Goal: Task Accomplishment & Management: Use online tool/utility

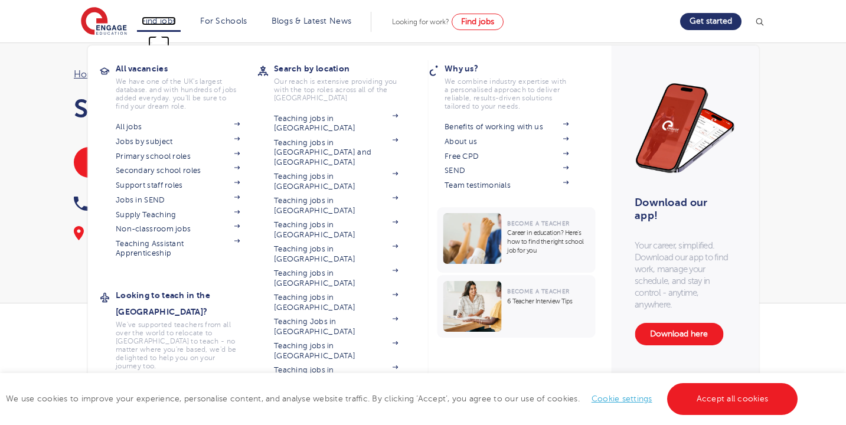
click at [166, 20] on link "Find jobs" at bounding box center [159, 21] width 35 height 9
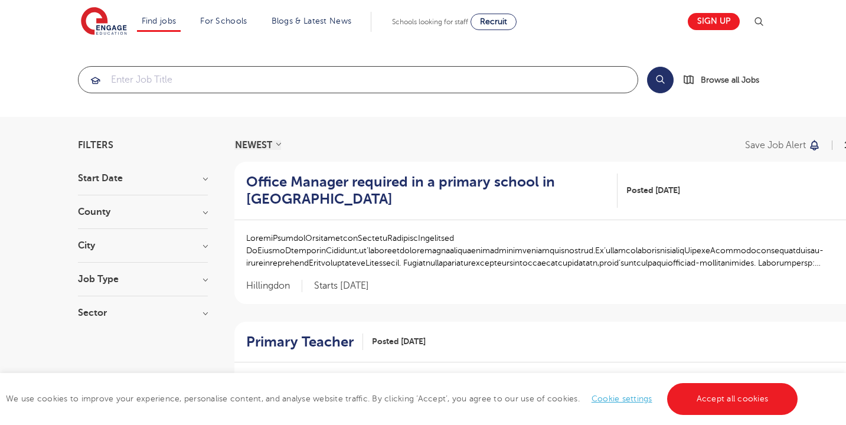
click at [142, 81] on input "search" at bounding box center [357, 80] width 559 height 26
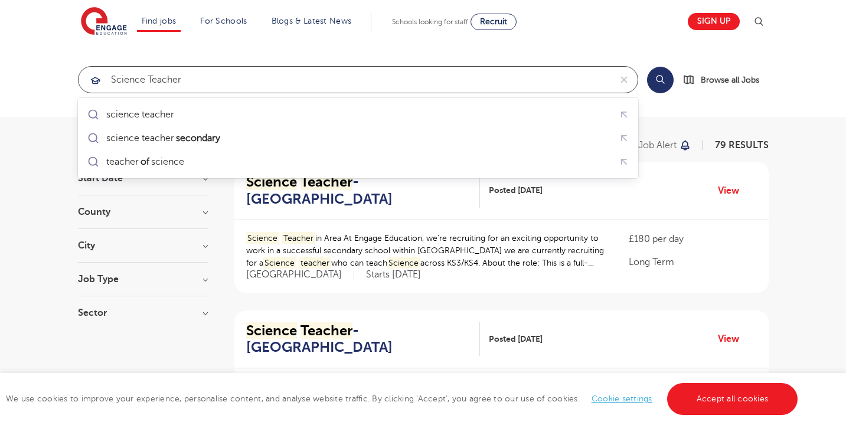
type input "science teacher"
click button "Submit" at bounding box center [0, 0] width 0 height 0
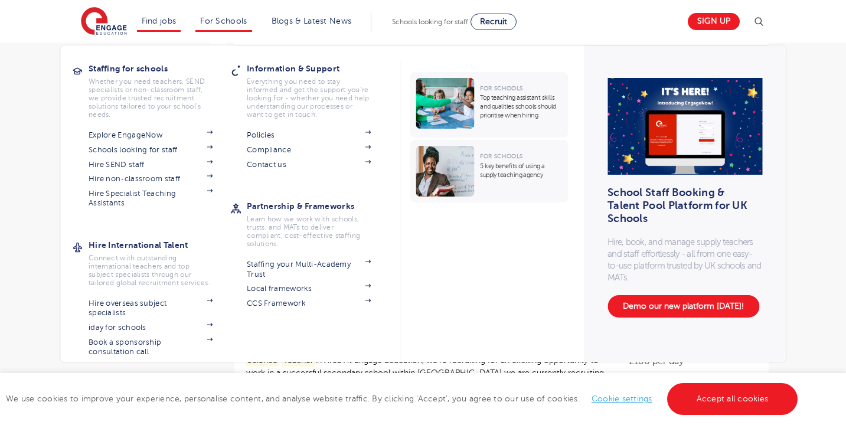
scroll to position [1259, 0]
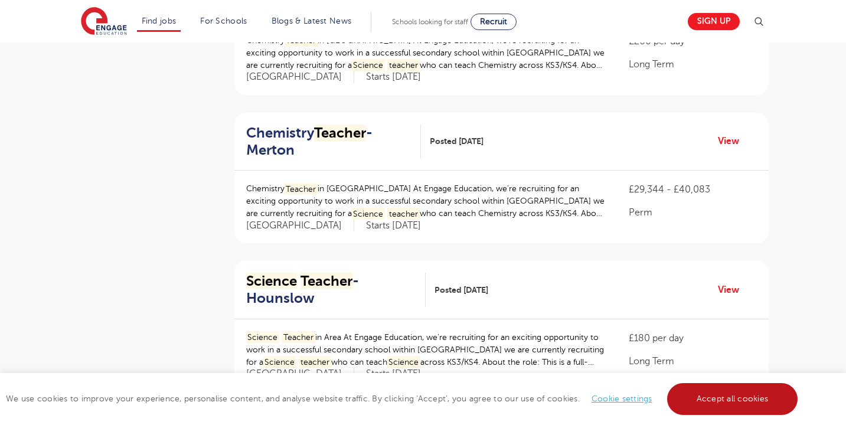
click at [736, 397] on link "Accept all cookies" at bounding box center [732, 399] width 131 height 32
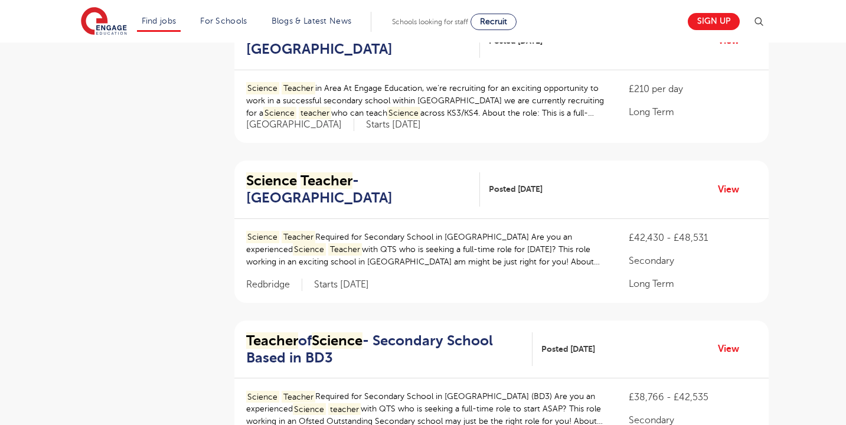
scroll to position [0, 0]
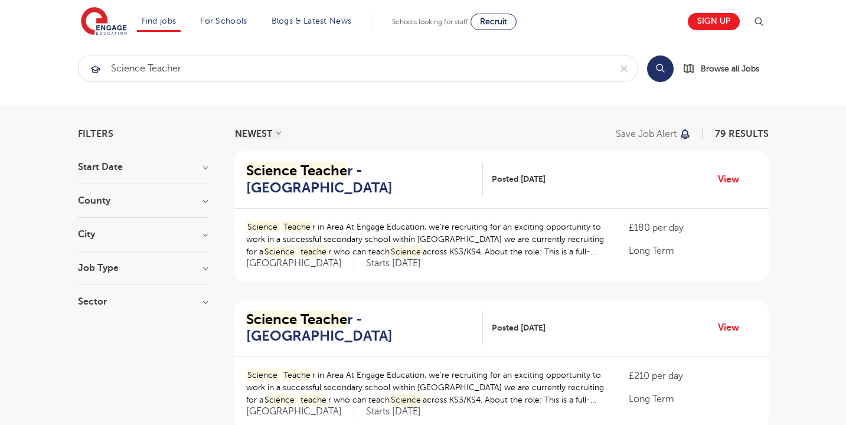
scroll to position [12, 0]
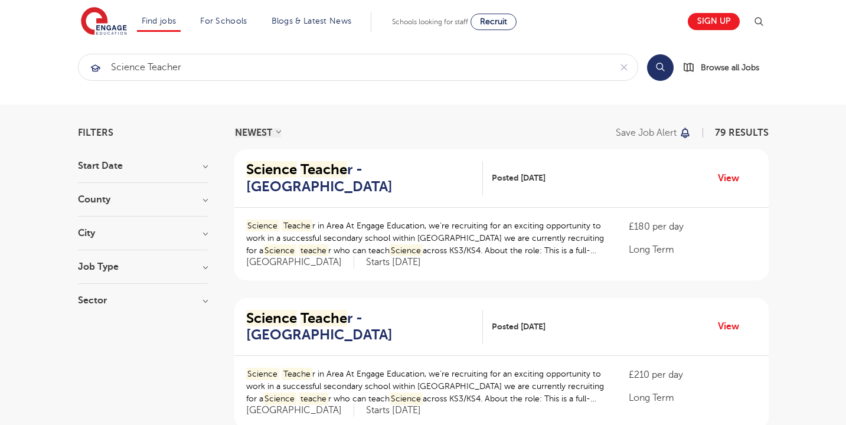
click at [125, 269] on h3 "Job Type" at bounding box center [143, 266] width 130 height 9
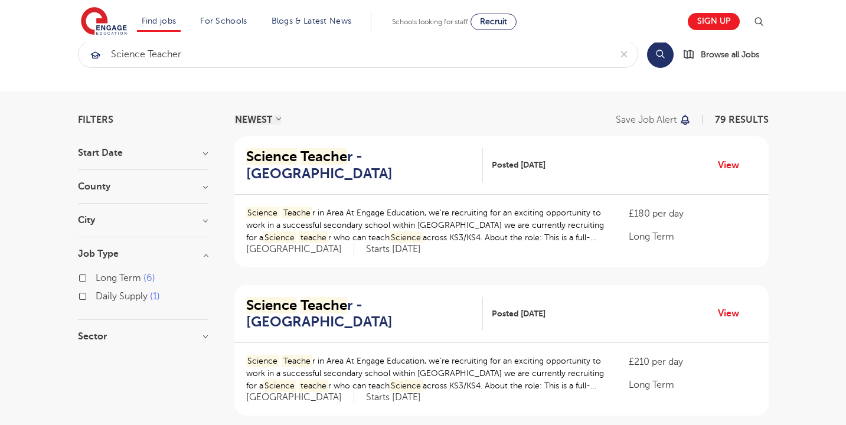
scroll to position [28, 0]
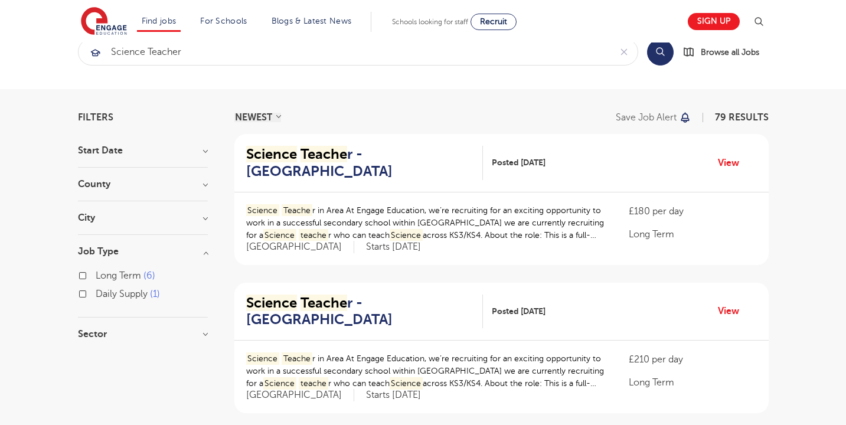
click at [127, 330] on h3 "Sector" at bounding box center [143, 333] width 130 height 9
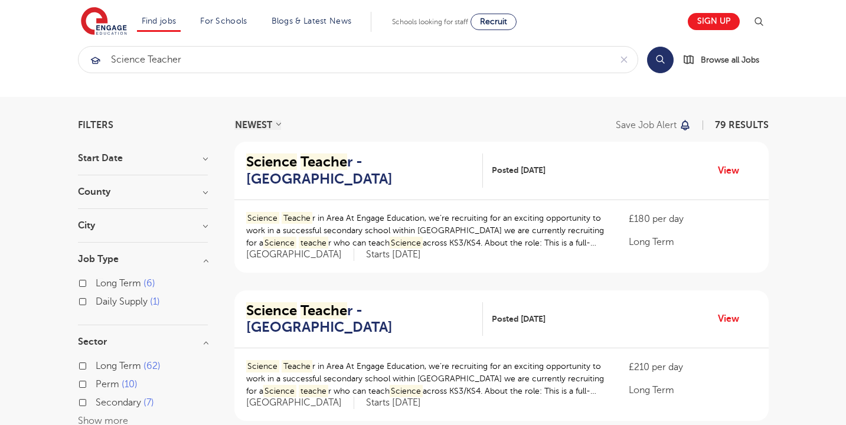
scroll to position [21, 0]
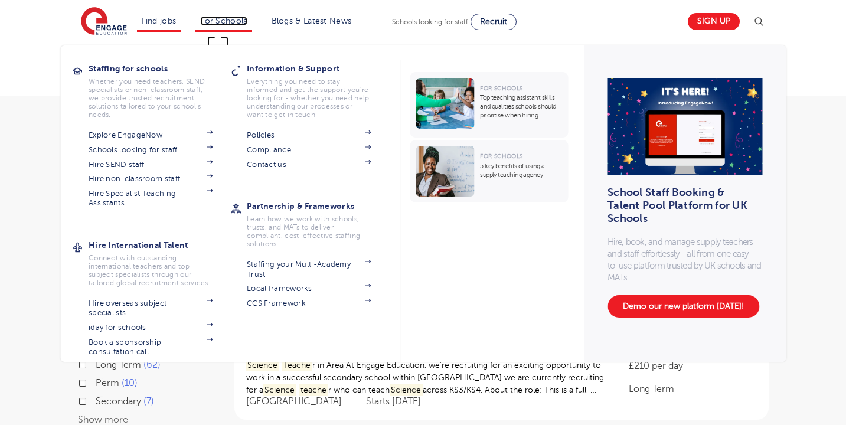
click at [226, 24] on link "For Schools" at bounding box center [223, 21] width 47 height 9
